Goal: Information Seeking & Learning: Learn about a topic

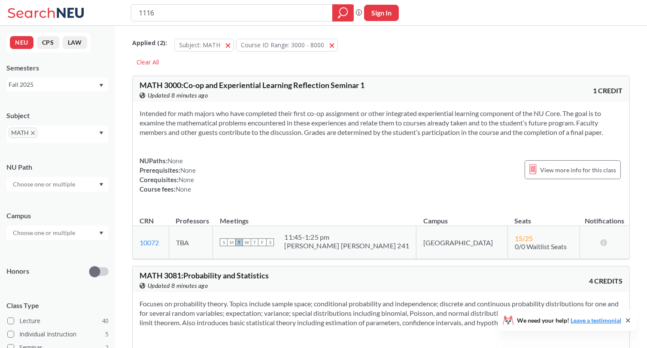
click at [35, 134] on span "MATH" at bounding box center [23, 133] width 29 height 10
click at [55, 15] on icon at bounding box center [47, 12] width 80 height 17
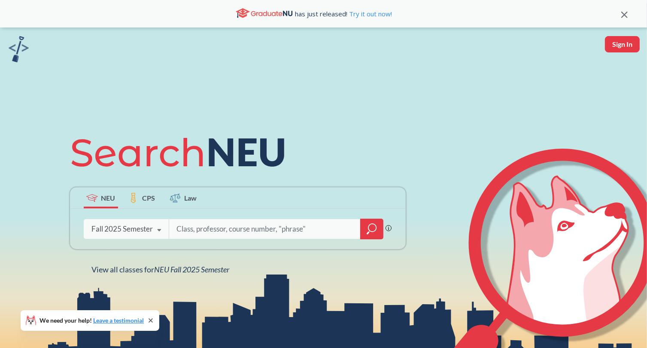
click at [140, 233] on div "Fall 2025 Semester" at bounding box center [121, 228] width 61 height 9
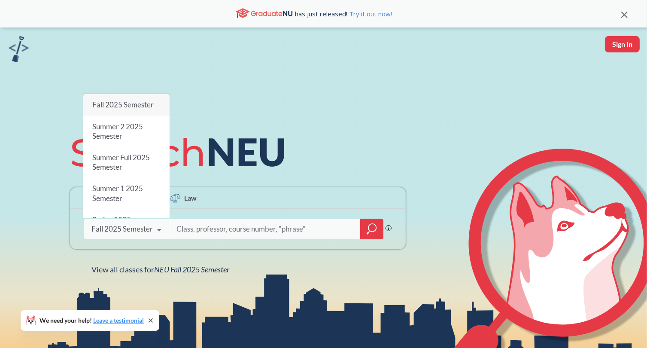
click at [140, 233] on div "Fall 2025 Semester" at bounding box center [121, 228] width 61 height 9
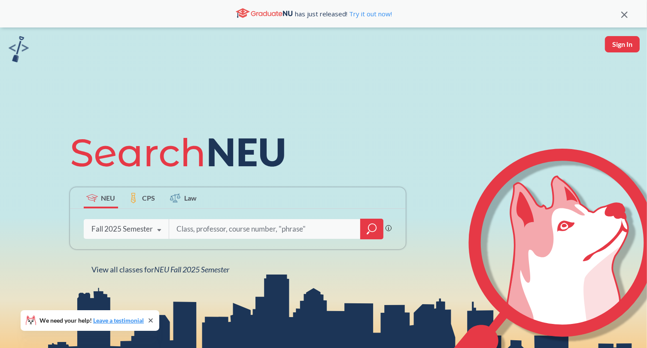
click at [204, 233] on input "search" at bounding box center [265, 229] width 179 height 18
type input "sports psychology"
